Goal: Obtain resource: Obtain resource

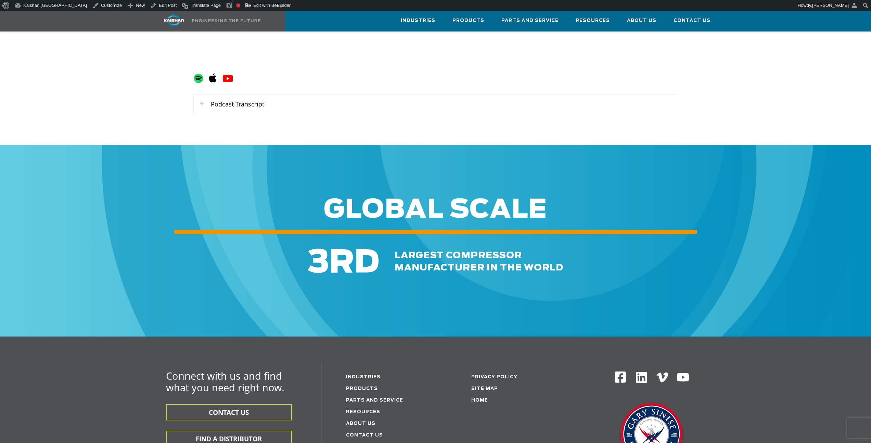
scroll to position [2625, 0]
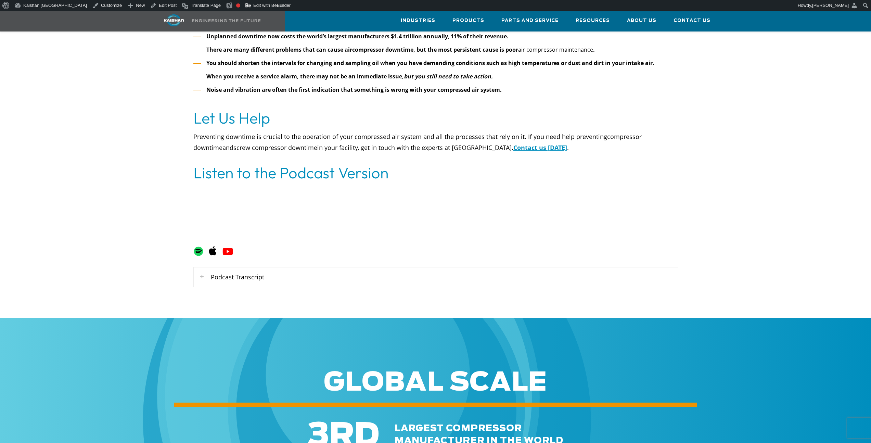
click at [263, 267] on div "Podcast Transcript" at bounding box center [436, 277] width 484 height 20
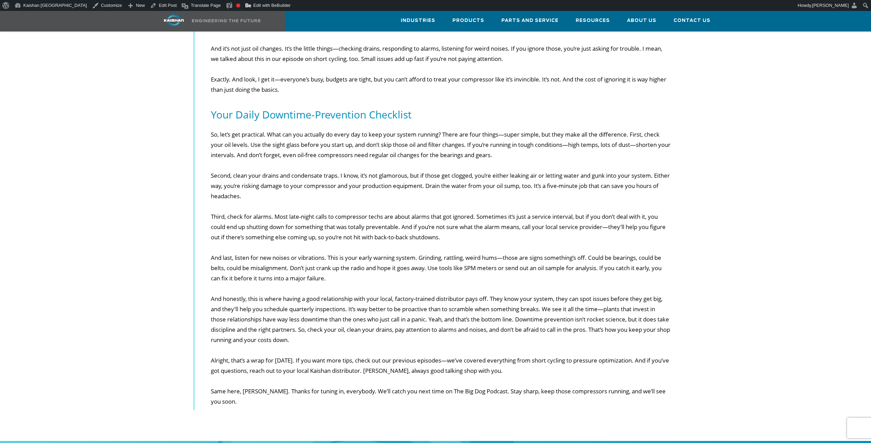
scroll to position [3296, 0]
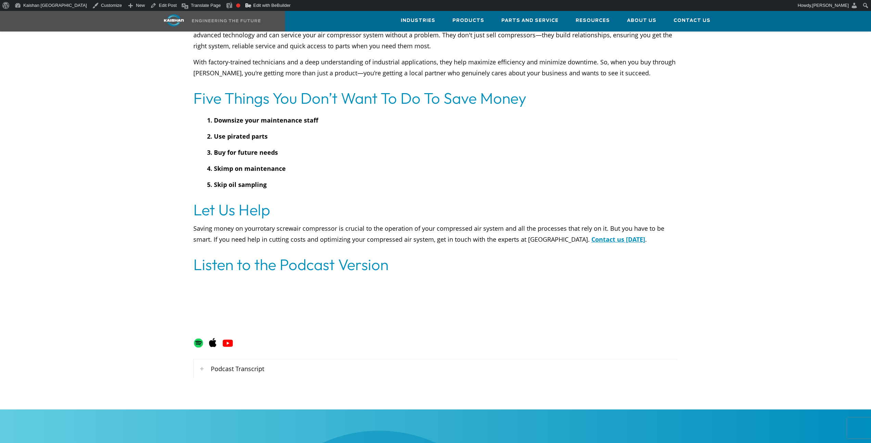
scroll to position [2557, 0]
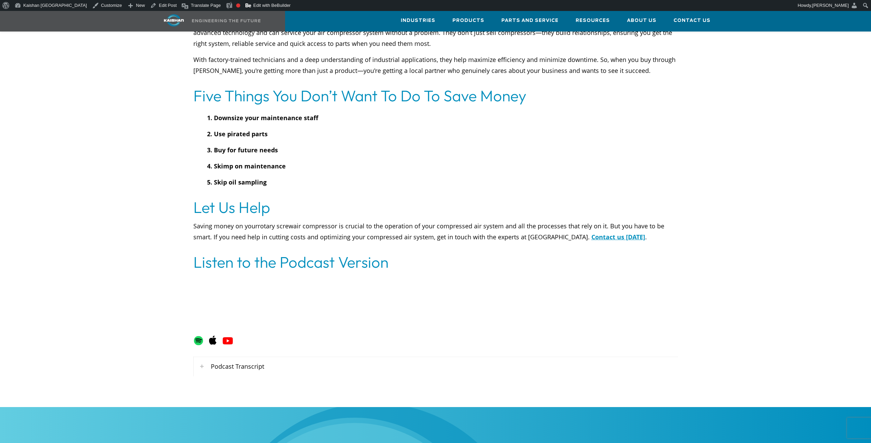
click at [223, 358] on div "Podcast Transcript" at bounding box center [436, 366] width 484 height 20
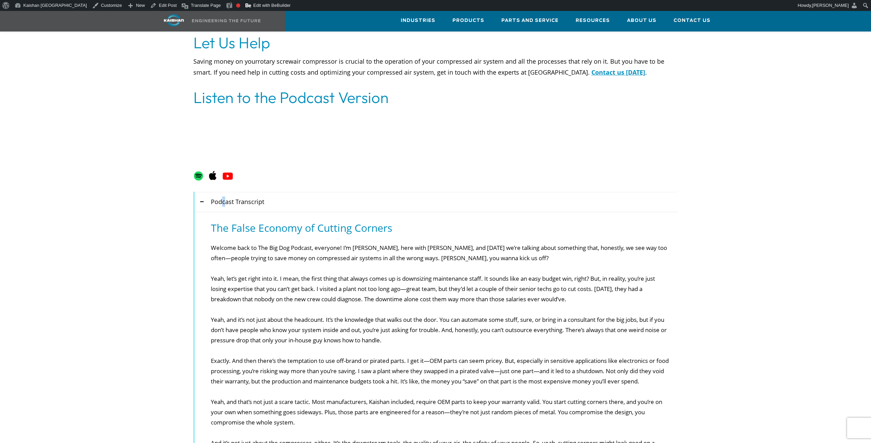
scroll to position [2687, 0]
